Goal: Find specific page/section: Find specific page/section

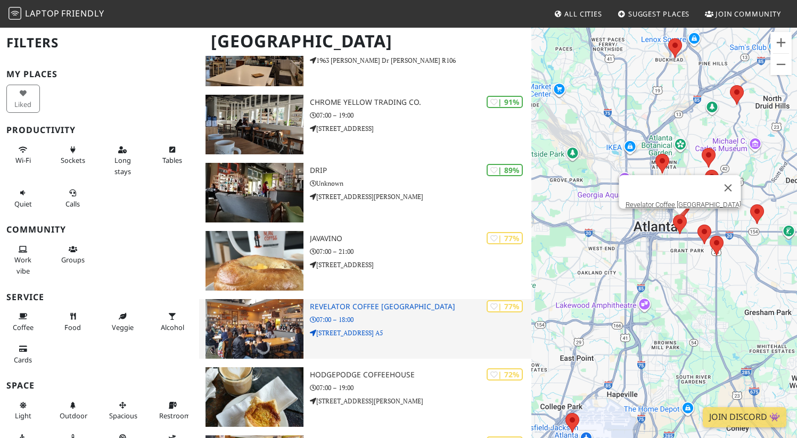
scroll to position [207, 0]
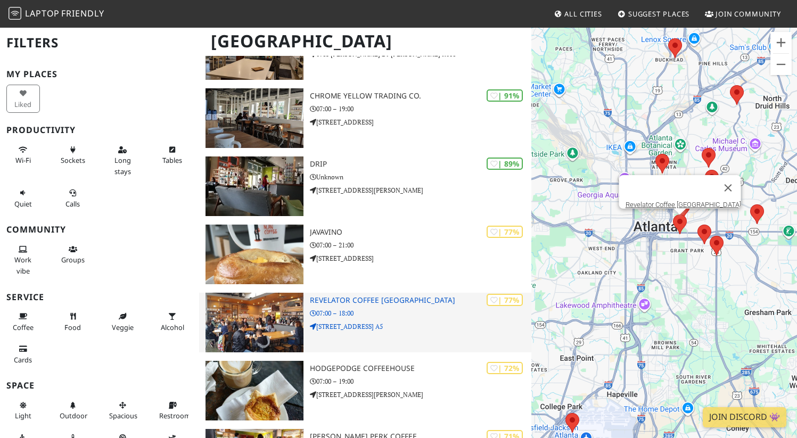
click at [282, 321] on img at bounding box center [255, 323] width 98 height 60
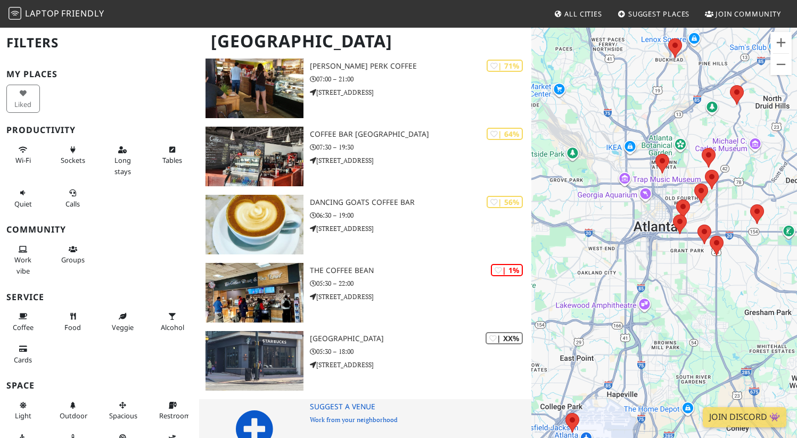
scroll to position [606, 0]
